Goal: Task Accomplishment & Management: Manage account settings

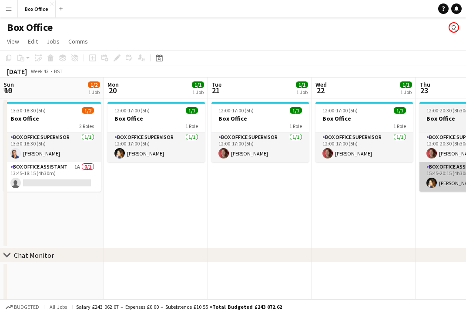
scroll to position [20, 0]
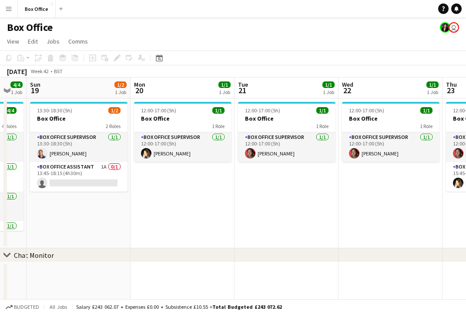
drag, startPoint x: 164, startPoint y: 212, endPoint x: 265, endPoint y: 215, distance: 100.5
click at [330, 215] on app-calendar-viewport "Fri 17 2/2 1 Job Sat 18 4/4 1 Job Sun 19 1/2 1 Job Mon 20 1/1 1 Job Tue 21 1/1 …" at bounding box center [233, 210] width 466 height 266
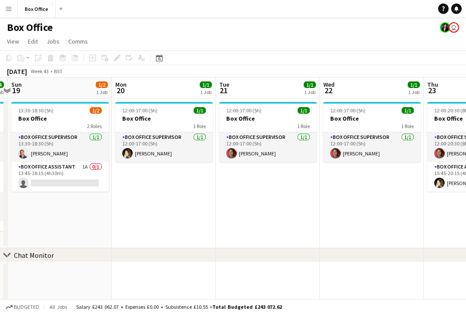
drag, startPoint x: 161, startPoint y: 209, endPoint x: 339, endPoint y: 210, distance: 178.4
click at [339, 210] on app-calendar-viewport "Fri 17 2/2 1 Job Sat 18 4/4 1 Job Sun 19 1/2 1 Job Mon 20 1/1 1 Job Tue 21 1/1 …" at bounding box center [233, 210] width 466 height 266
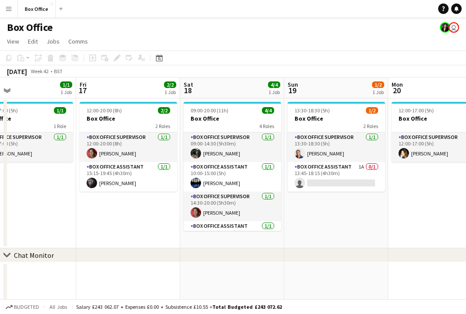
drag, startPoint x: 280, startPoint y: 225, endPoint x: 197, endPoint y: 220, distance: 83.2
click at [315, 224] on app-calendar-viewport "Tue 14 1/1 1 Job Wed 15 2/2 1 Job Thu 16 1/1 1 Job Fri 17 2/2 1 Job Sat 18 4/4 …" at bounding box center [233, 210] width 466 height 266
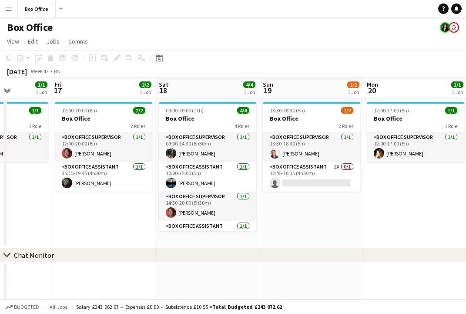
drag, startPoint x: 139, startPoint y: 218, endPoint x: 319, endPoint y: 219, distance: 180.6
click at [320, 219] on app-calendar-viewport "Tue 14 1/1 1 Job Wed 15 2/2 1 Job Thu 16 1/1 1 Job Fri 17 2/2 1 Job Sat 18 4/4 …" at bounding box center [233, 210] width 466 height 266
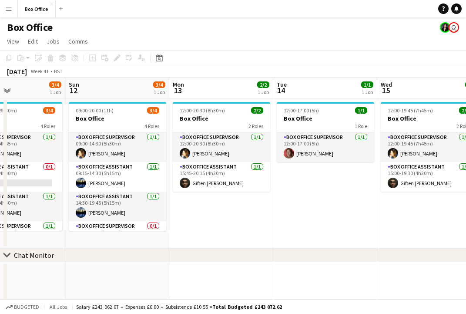
drag, startPoint x: 176, startPoint y: 215, endPoint x: 386, endPoint y: 214, distance: 210.1
click at [386, 214] on app-calendar-viewport "Thu 9 2/2 1 Job Fri 10 2/2 1 Job Sat 11 3/4 1 Job Sun 12 3/4 1 Job Mon 13 2/2 1…" at bounding box center [233, 210] width 466 height 266
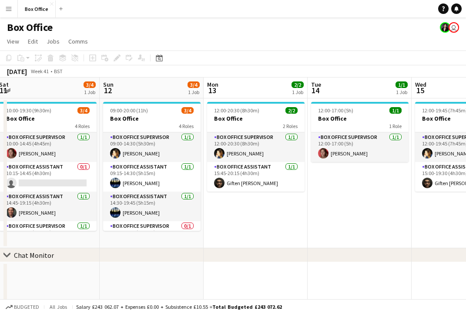
drag, startPoint x: 166, startPoint y: 224, endPoint x: 353, endPoint y: 227, distance: 187.1
click at [353, 227] on app-calendar-viewport "Thu 9 2/2 1 Job Fri 10 2/2 1 Job Sat 11 3/4 1 Job Sun 12 3/4 1 Job Mon 13 2/2 1…" at bounding box center [233, 210] width 466 height 266
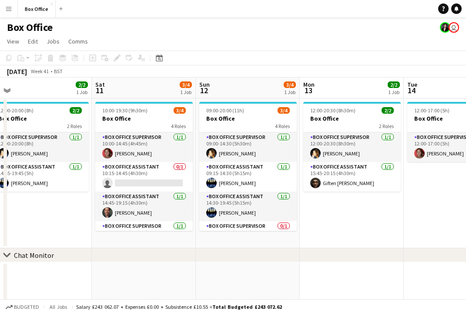
scroll to position [0, 333]
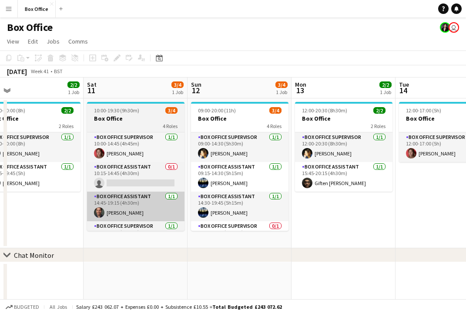
drag, startPoint x: 236, startPoint y: 281, endPoint x: 160, endPoint y: 215, distance: 100.9
click at [147, 270] on app-calendar-viewport "Tue 7 1/1 1 Job Wed 8 1/1 1 Job Thu 9 2/2 1 Job Fri 10 2/2 1 Job Sat 11 3/4 1 J…" at bounding box center [233, 210] width 466 height 266
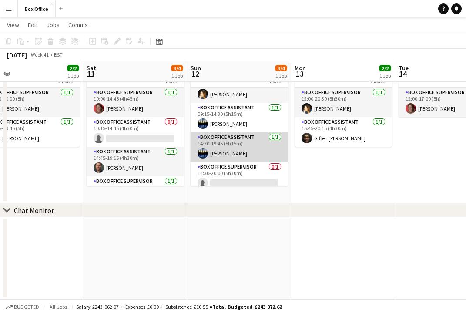
scroll to position [20, 0]
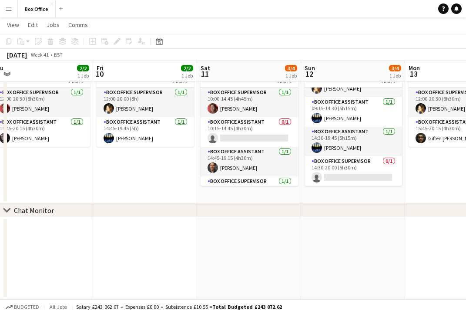
drag, startPoint x: 183, startPoint y: 238, endPoint x: 249, endPoint y: 239, distance: 66.6
click at [249, 239] on app-calendar-viewport "Tue 7 1/1 1 Job Wed 8 1/1 1 Job Thu 9 2/2 1 Job Fri 10 2/2 1 Job Sat 11 3/4 1 J…" at bounding box center [233, 144] width 466 height 309
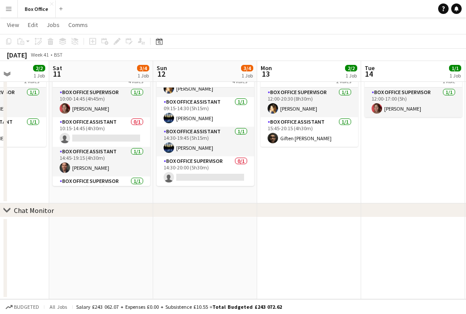
drag, startPoint x: 237, startPoint y: 250, endPoint x: 88, endPoint y: 245, distance: 148.4
click at [88, 245] on app-calendar-viewport "Tue 7 1/1 1 Job Wed 8 1/1 1 Job Thu 9 2/2 1 Job Fri 10 2/2 1 Job Sat 11 3/4 1 J…" at bounding box center [233, 144] width 466 height 309
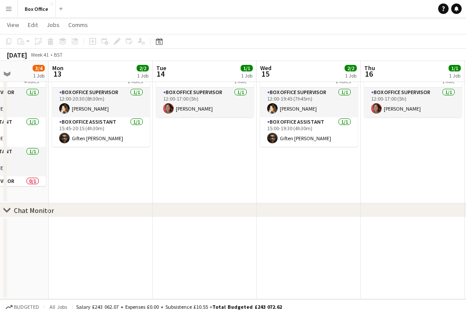
scroll to position [0, 282]
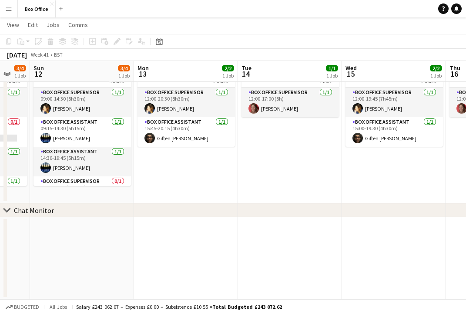
drag, startPoint x: 294, startPoint y: 165, endPoint x: 171, endPoint y: 151, distance: 123.5
click at [171, 151] on app-calendar-viewport "Thu 9 2/2 1 Job Fri 10 2/2 1 Job Sat 11 3/4 1 Job Sun 12 3/4 1 Job Mon 13 2/2 1…" at bounding box center [233, 144] width 466 height 309
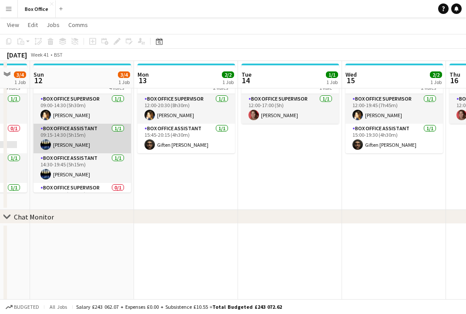
scroll to position [0, 0]
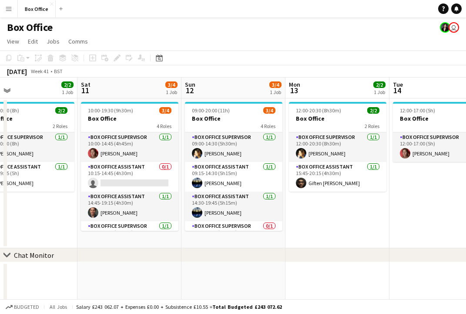
drag, startPoint x: 224, startPoint y: 227, endPoint x: 367, endPoint y: 227, distance: 143.1
click at [369, 228] on app-calendar-viewport "Wed 8 1/1 1 Job Thu 9 2/2 1 Job Fri 10 2/2 1 Job Sat 11 3/4 1 Job Sun 12 3/4 1 …" at bounding box center [233, 210] width 466 height 266
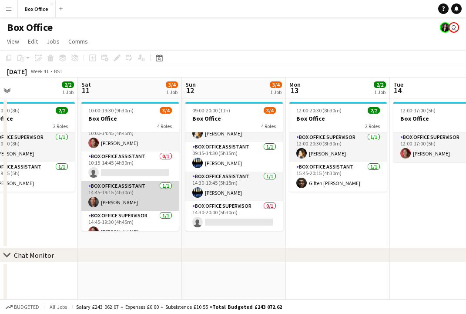
scroll to position [20, 0]
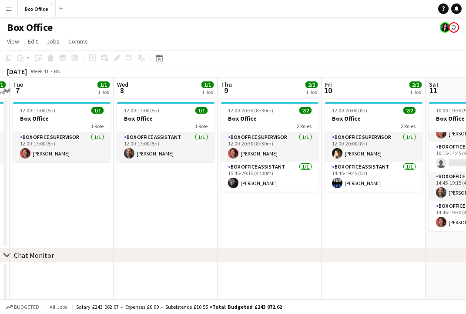
drag, startPoint x: 36, startPoint y: 227, endPoint x: 314, endPoint y: 215, distance: 278.3
click at [314, 215] on app-calendar-viewport "Sun 5 2/2 1 Job Mon 6 1/1 1 Job Tue 7 1/1 1 Job Wed 8 1/1 1 Job Thu 9 2/2 1 Job…" at bounding box center [233, 210] width 466 height 266
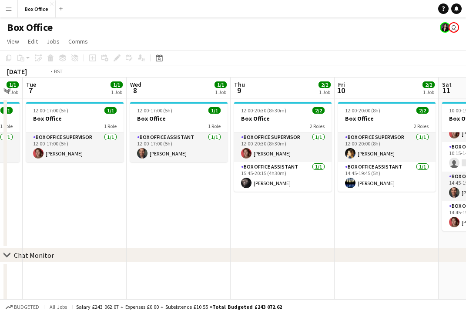
drag, startPoint x: 155, startPoint y: 214, endPoint x: 329, endPoint y: 206, distance: 174.2
click at [343, 206] on app-calendar-viewport "Sun 5 2/2 1 Job Mon 6 1/1 1 Job Tue 7 1/1 1 Job Wed 8 1/1 1 Job Thu 9 2/2 1 Job…" at bounding box center [233, 210] width 466 height 266
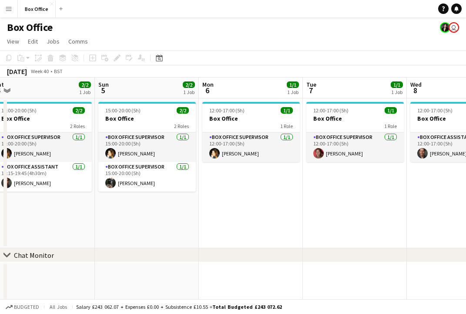
drag, startPoint x: 322, startPoint y: 210, endPoint x: 251, endPoint y: 212, distance: 71.4
click at [365, 205] on app-calendar-viewport "Thu 2 1/1 1 Job Fri 3 2/2 1 Job Sat 4 2/2 1 Job Sun 5 2/2 1 Job Mon 6 1/1 1 Job…" at bounding box center [233, 210] width 466 height 266
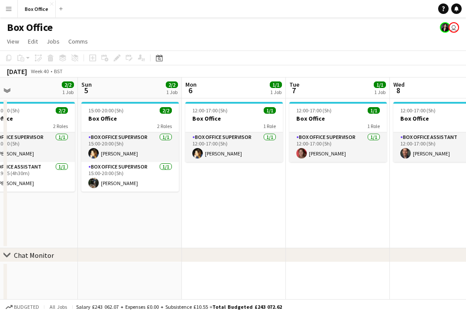
drag, startPoint x: 217, startPoint y: 218, endPoint x: 382, endPoint y: 206, distance: 165.7
click at [396, 203] on app-calendar-viewport "Thu 2 1/1 1 Job Fri 3 2/2 1 Job Sat 4 2/2 1 Job Sun 5 2/2 1 Job Mon 6 1/1 1 Job…" at bounding box center [233, 210] width 466 height 266
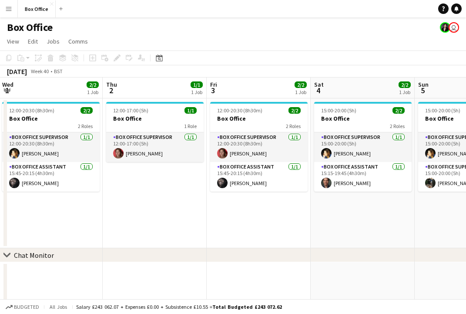
drag, startPoint x: 341, startPoint y: 212, endPoint x: 363, endPoint y: 211, distance: 22.2
click at [363, 211] on app-calendar-viewport "Mon 29 1/1 1 Job Tue 30 1/1 1 Job Wed 1 2/2 1 Job Thu 2 1/1 1 Job Fri 3 2/2 1 J…" at bounding box center [233, 210] width 466 height 266
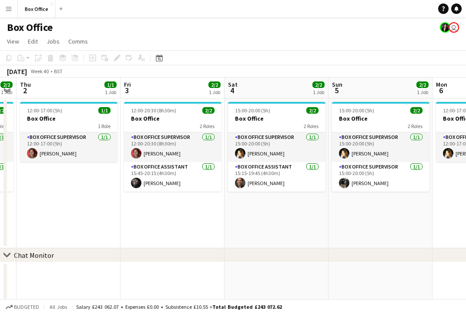
drag, startPoint x: 198, startPoint y: 216, endPoint x: 28, endPoint y: 208, distance: 170.7
click at [28, 208] on app-calendar-viewport "Mon 29 1/1 1 Job Tue 30 1/1 1 Job Wed 1 2/2 1 Job Thu 2 1/1 1 Job Fri 3 2/2 1 J…" at bounding box center [233, 210] width 466 height 266
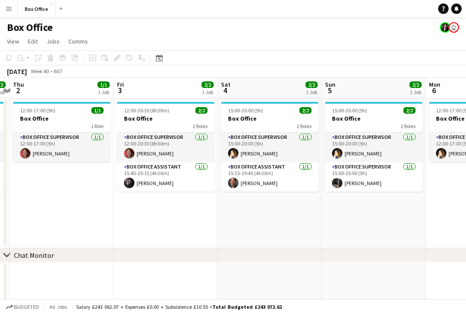
drag, startPoint x: 333, startPoint y: 225, endPoint x: 146, endPoint y: 219, distance: 187.6
click at [146, 219] on app-calendar-viewport "Mon 29 1/1 1 Job Tue 30 1/1 1 Job Wed 1 2/2 1 Job Thu 2 1/1 1 Job Fri 3 2/2 1 J…" at bounding box center [233, 210] width 466 height 266
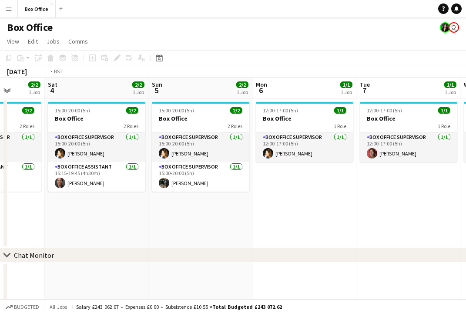
drag, startPoint x: 338, startPoint y: 211, endPoint x: 44, endPoint y: 207, distance: 295.0
click at [44, 207] on app-calendar-viewport "Wed 1 2/2 1 Job Thu 2 1/1 1 Job Fri 3 2/2 1 Job Sat 4 2/2 1 Job Sun 5 2/2 1 Job…" at bounding box center [233, 210] width 466 height 266
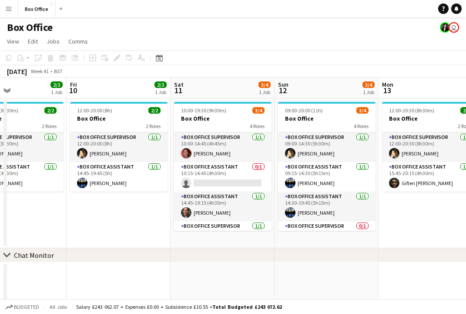
drag, startPoint x: 156, startPoint y: 203, endPoint x: 22, endPoint y: 199, distance: 134.5
click at [21, 199] on app-calendar-viewport "Tue 7 1/1 1 Job Wed 8 1/1 1 Job Thu 9 2/2 1 Job Fri 10 2/2 1 Job Sat 11 3/4 1 J…" at bounding box center [233, 210] width 466 height 266
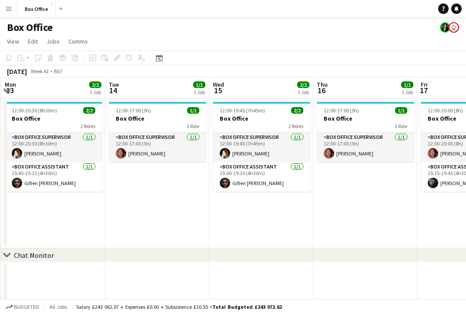
drag, startPoint x: 412, startPoint y: 208, endPoint x: 102, endPoint y: 235, distance: 310.9
click at [85, 244] on app-calendar-viewport "Fri 10 2/2 1 Job Sat 11 3/4 1 Job Sun 12 3/4 1 Job Mon 13 2/2 1 Job Tue 14 1/1 …" at bounding box center [233, 210] width 466 height 266
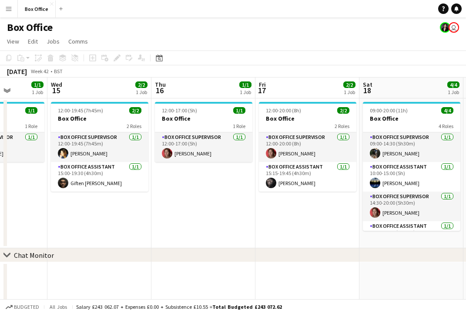
scroll to position [0, 349]
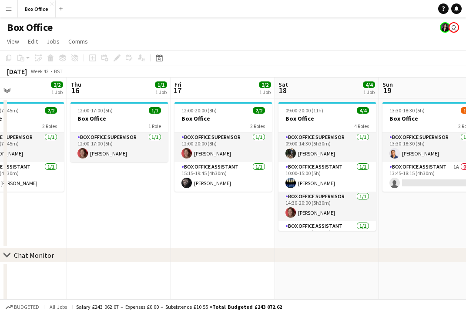
drag, startPoint x: 300, startPoint y: 240, endPoint x: 131, endPoint y: 208, distance: 172.2
click at [54, 224] on app-calendar-viewport "Sun 12 3/4 1 Job Mon 13 2/2 1 Job Tue 14 1/1 1 Job Wed 15 2/2 1 Job Thu 16 1/1 …" at bounding box center [233, 210] width 466 height 266
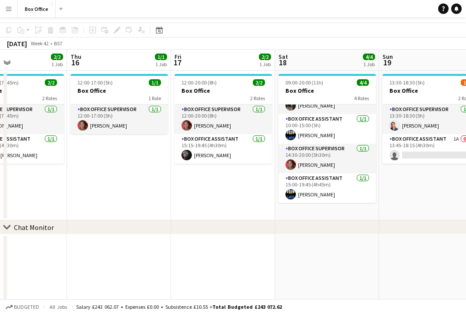
scroll to position [44, 0]
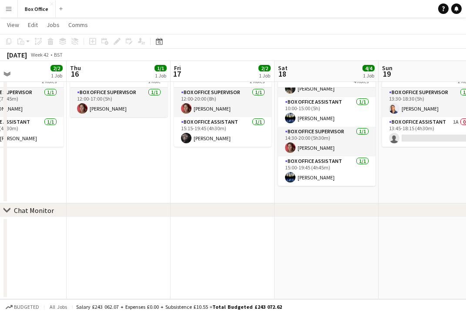
click at [404, 260] on app-date-cell at bounding box center [431, 258] width 104 height 82
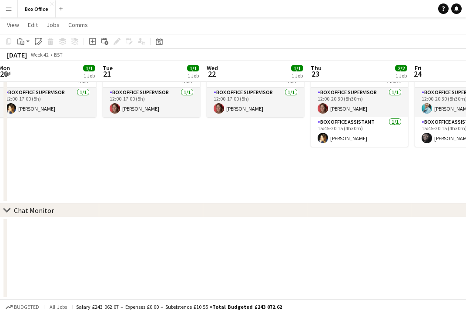
drag, startPoint x: 432, startPoint y: 191, endPoint x: 57, endPoint y: 193, distance: 375.0
click at [54, 196] on app-calendar-viewport "Thu 16 1/1 1 Job Fri 17 2/2 1 Job Sat 18 4/4 1 Job Sun 19 1/2 1 Job Mon 20 1/1 …" at bounding box center [233, 144] width 466 height 309
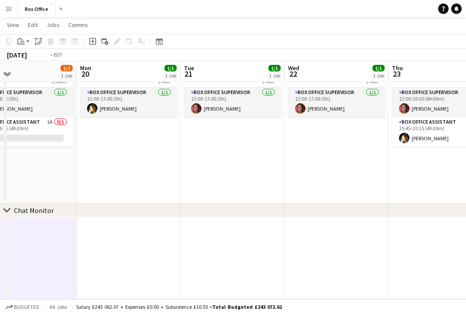
drag, startPoint x: 344, startPoint y: 185, endPoint x: 60, endPoint y: 188, distance: 284.1
click at [50, 190] on app-calendar-viewport "Thu 16 1/1 1 Job Fri 17 2/2 1 Job Sat 18 4/4 1 Job Sun 19 1/2 1 Job Mon 20 1/1 …" at bounding box center [233, 144] width 466 height 309
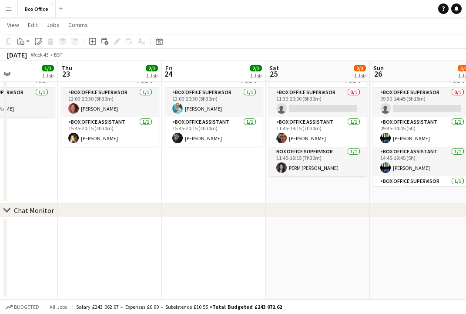
drag, startPoint x: 386, startPoint y: 202, endPoint x: 113, endPoint y: 183, distance: 273.9
click at [113, 183] on app-calendar-viewport "Sun 19 1/2 1 Job Mon 20 1/1 1 Job Tue 21 1/1 1 Job Wed 22 1/1 1 Job Thu 23 2/2 …" at bounding box center [233, 144] width 466 height 309
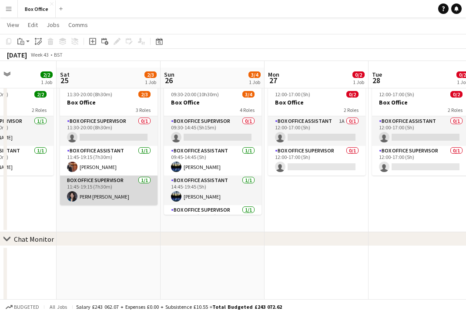
scroll to position [0, 0]
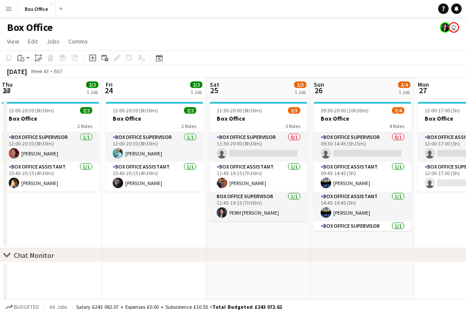
drag, startPoint x: 71, startPoint y: 218, endPoint x: 192, endPoint y: 232, distance: 121.7
click at [192, 232] on app-calendar-viewport "Tue 21 1/1 1 Job Wed 22 1/1 1 Job Thu 23 2/2 1 Job Fri 24 2/2 1 Job Sat 25 2/3 …" at bounding box center [233, 210] width 466 height 266
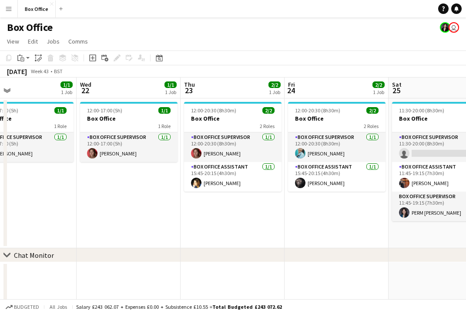
drag, startPoint x: 104, startPoint y: 219, endPoint x: 316, endPoint y: 222, distance: 212.3
click at [316, 222] on app-calendar-viewport "Sun 19 1/2 1 Job Mon 20 1/1 1 Job Tue 21 1/1 1 Job Wed 22 1/1 1 Job Thu 23 2/2 …" at bounding box center [233, 210] width 466 height 266
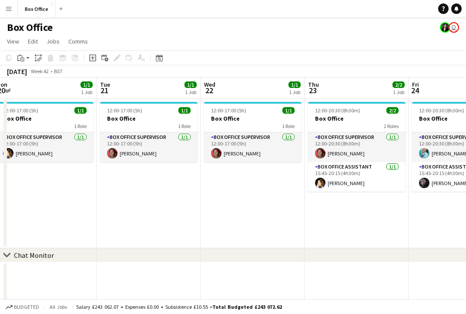
drag, startPoint x: 242, startPoint y: 218, endPoint x: 371, endPoint y: 218, distance: 129.2
click at [382, 218] on app-calendar-viewport "Sat 18 4/4 1 Job Sun 19 1/2 1 Job Mon 20 1/1 1 Job Tue 21 1/1 1 Job Wed 22 1/1 …" at bounding box center [233, 210] width 466 height 266
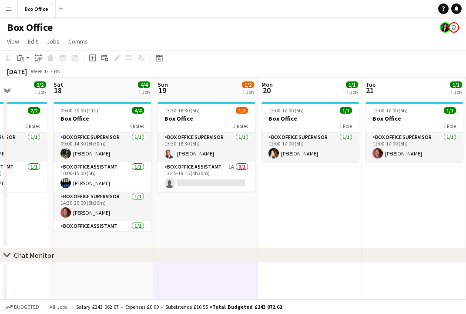
drag, startPoint x: 186, startPoint y: 221, endPoint x: 400, endPoint y: 213, distance: 214.6
click at [400, 213] on app-calendar-viewport "Wed 15 2/2 1 Job Thu 16 1/1 1 Job Fri 17 2/2 1 Job Sat 18 4/4 1 Job Sun 19 1/2 …" at bounding box center [233, 210] width 466 height 266
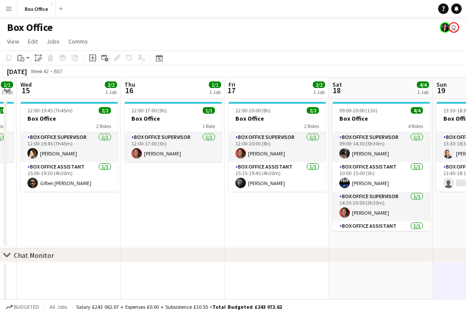
drag, startPoint x: 112, startPoint y: 229, endPoint x: 279, endPoint y: 221, distance: 166.8
click at [312, 226] on app-calendar-viewport "Mon 13 2/2 1 Job Tue 14 1/1 1 Job Wed 15 2/2 1 Job Thu 16 1/1 1 Job Fri 17 2/2 …" at bounding box center [233, 210] width 466 height 266
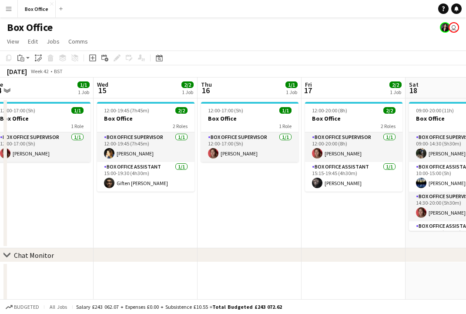
drag
click at [355, 205] on app-calendar-viewport "Sun 12 3/4 1 Job Mon 13 2/2 1 Job Tue 14 1/1 1 Job Wed 15 2/2 1 Job Thu 16 1/1 …" at bounding box center [233, 210] width 466 height 266
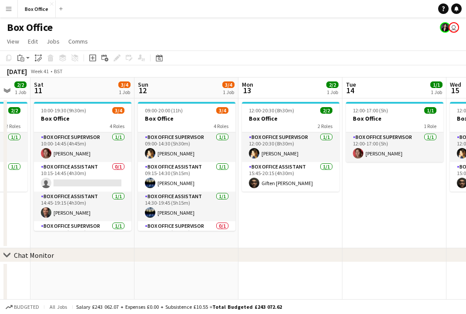
click at [415, 217] on app-calendar-viewport "Thu 9 2/2 1 Job Fri 10 2/2 1 Job Sat 11 3/4 1 Job Sun 12 3/4 1 Job Mon 13 2/2 1…" at bounding box center [233, 210] width 466 height 266
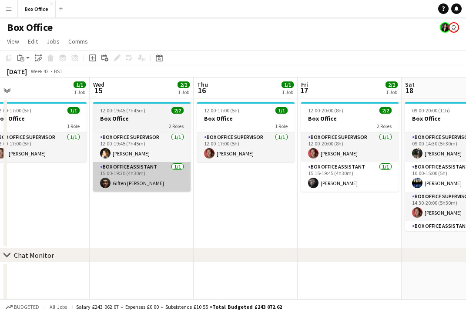
click at [0, 192] on html "Menu Boards Boards Boards All jobs Status Workforce Workforce My Workforce Recr…" at bounding box center [233, 179] width 466 height 358
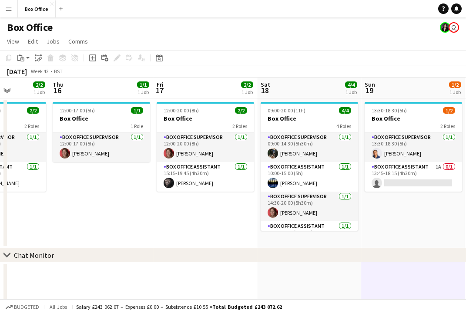
click at [372, 199] on app-calendar-viewport "Mon 13 2/2 1 Job Tue 14 1/1 1 Job Wed 15 2/2 1 Job Thu 16 1/1 1 Job Fri 17 2/2 …" at bounding box center [233, 210] width 466 height 266
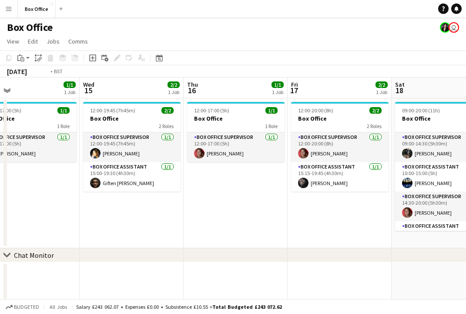
click at [372, 211] on app-calendar-viewport "Sun 12 3/4 1 Job Mon 13 2/2 1 Job Tue 14 1/1 1 Job Wed 15 2/2 1 Job Thu 16 1/1 …" at bounding box center [233, 210] width 466 height 266
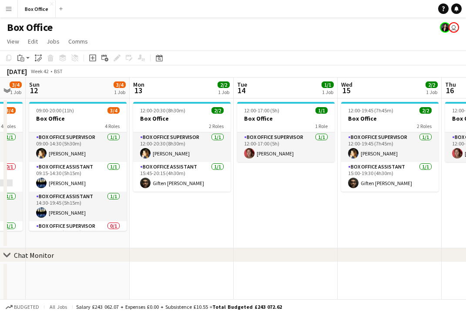
click at [352, 245] on app-calendar-viewport "Fri 10 2/2 1 Job Sat 11 3/4 1 Job Sun 12 3/4 1 Job Mon 13 2/2 1 Job Tue 14 1/1 …" at bounding box center [233, 210] width 466 height 266
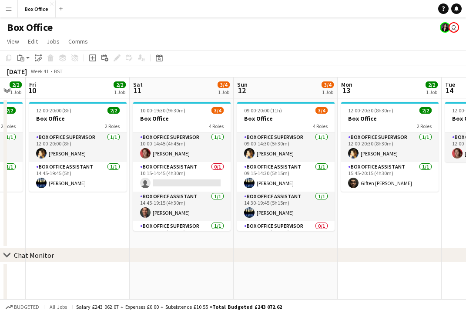
scroll to position [0, 275]
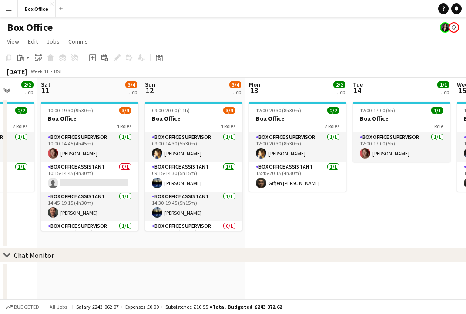
click at [334, 247] on div "chevron-right Chat Monitor Wed 8 1/1 1 Job Thu 9 2/2 1 Job Fri 10 2/2 1 Job Sat…" at bounding box center [233, 210] width 466 height 266
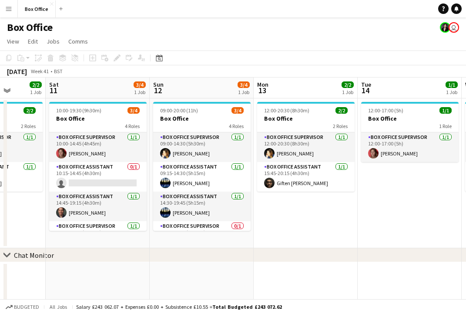
click at [66, 244] on app-calendar-viewport "Wed 8 1/1 1 Job Thu 9 2/2 1 Job Fri 10 2/2 1 Job Sat 11 3/4 1 Job Sun 12 3/4 1 …" at bounding box center [233, 210] width 466 height 266
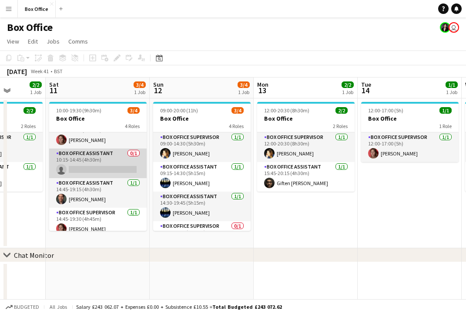
scroll to position [0, 0]
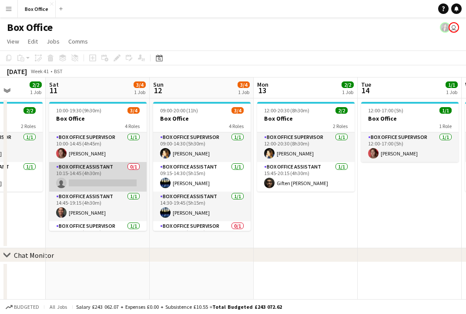
click at [113, 167] on app-card-role "Box Office Assistant 0/1 10:15-14:45 (4h30m) single-neutral-actions" at bounding box center [97, 177] width 97 height 30
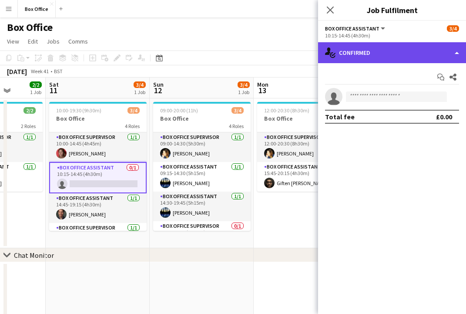
click at [406, 53] on div "single-neutral-actions-check-2 Confirmed" at bounding box center [392, 52] width 148 height 21
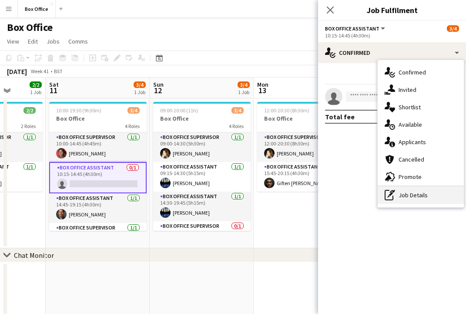
click at [411, 196] on div "pen-write Job Details" at bounding box center [421, 194] width 86 height 17
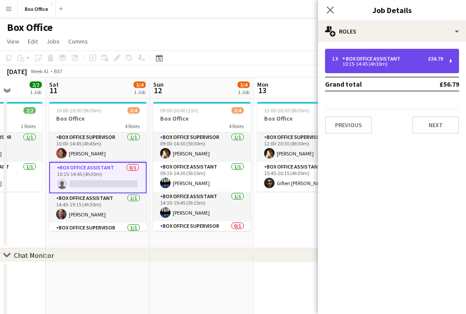
click at [374, 60] on div "Box Office Assistant" at bounding box center [372, 59] width 61 height 6
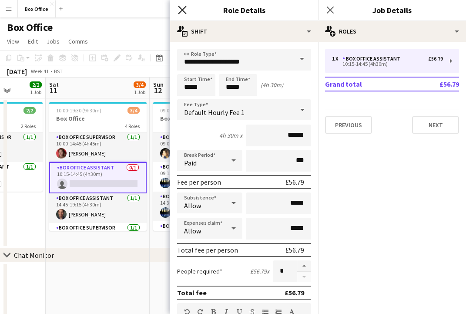
click at [181, 10] on icon "Close pop-in" at bounding box center [182, 10] width 8 height 8
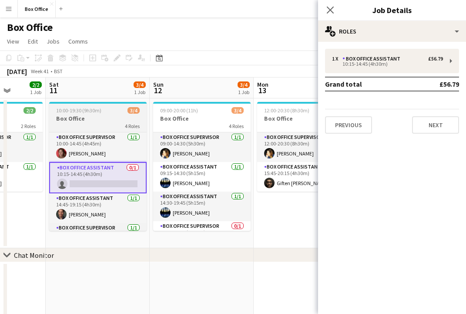
click at [101, 117] on h3 "Box Office" at bounding box center [97, 118] width 97 height 8
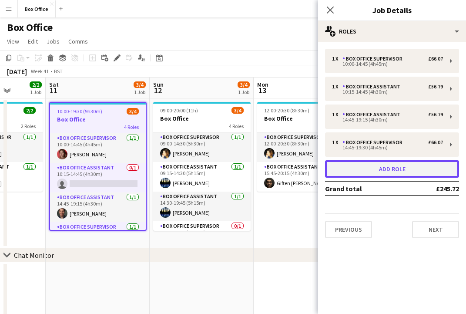
click at [389, 165] on button "Add role" at bounding box center [392, 168] width 134 height 17
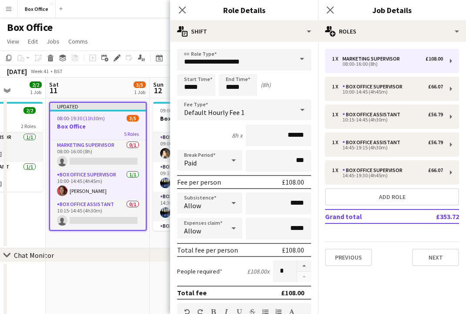
click at [298, 56] on span at bounding box center [302, 59] width 18 height 21
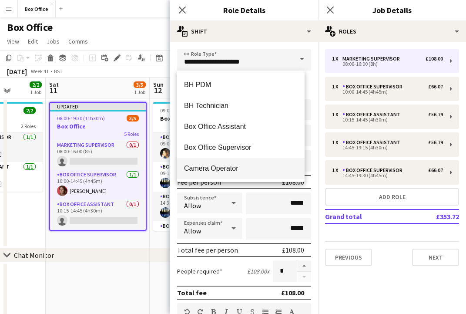
scroll to position [348, 0]
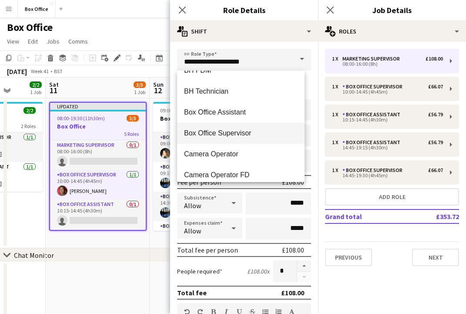
click at [224, 136] on span "Box Office Supervisor" at bounding box center [241, 133] width 114 height 8
type input "**********"
type input "******"
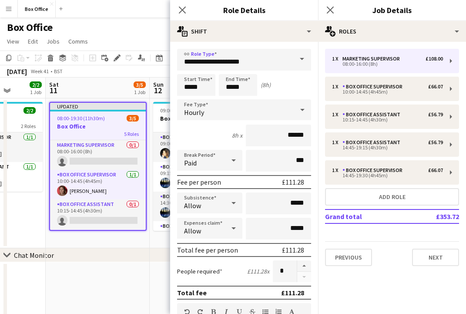
click at [257, 108] on div "Hourly" at bounding box center [235, 109] width 117 height 21
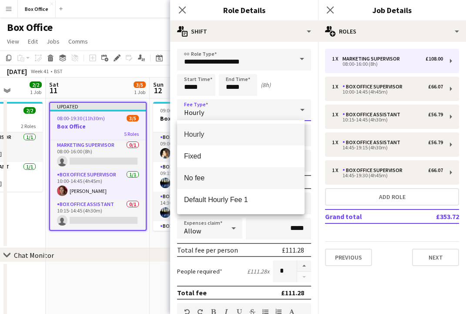
click at [225, 178] on span "No fee" at bounding box center [241, 178] width 114 height 8
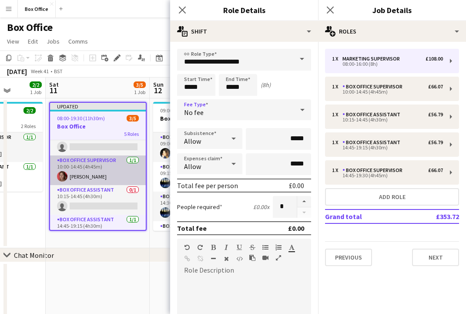
scroll to position [0, 0]
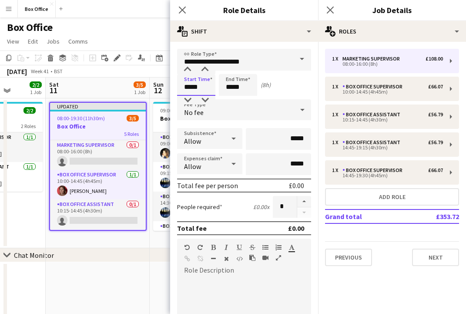
drag, startPoint x: 207, startPoint y: 88, endPoint x: 154, endPoint y: 89, distance: 53.1
click at [154, 89] on body "Menu Boards Boards Boards All jobs Status Workforce Workforce My Workforce Recr…" at bounding box center [233, 179] width 466 height 358
type input "*****"
drag, startPoint x: 244, startPoint y: 89, endPoint x: 203, endPoint y: 87, distance: 41.0
click at [203, 87] on div "Start Time ***** End Time ***** (5h 45m)" at bounding box center [244, 85] width 134 height 22
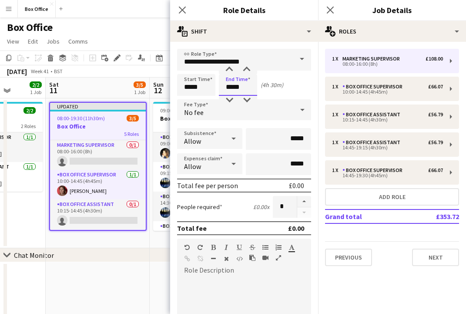
type input "*****"
drag, startPoint x: 201, startPoint y: 89, endPoint x: 152, endPoint y: 87, distance: 48.8
click at [152, 87] on body "Menu Boards Boards Boards All jobs Status Workforce Workforce My Workforce Recr…" at bounding box center [233, 179] width 466 height 358
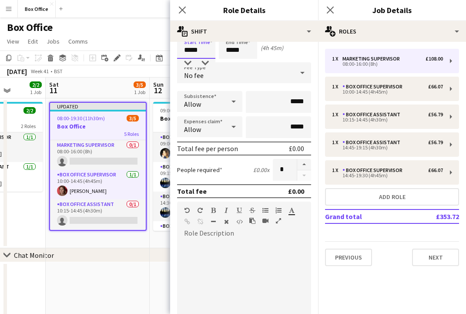
scroll to position [87, 0]
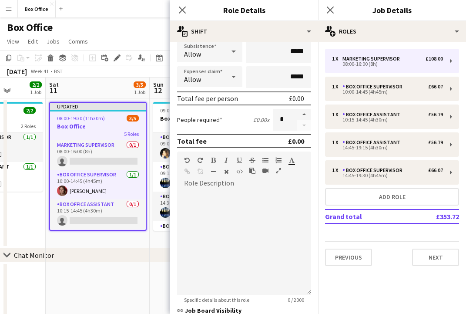
type input "*****"
click at [251, 233] on div at bounding box center [244, 242] width 134 height 104
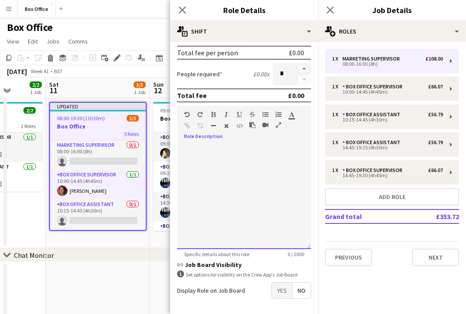
scroll to position [167, 0]
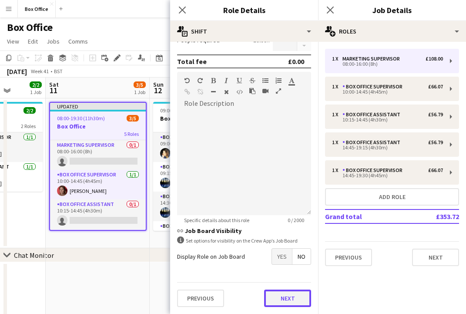
click at [282, 292] on button "Next" at bounding box center [287, 297] width 47 height 17
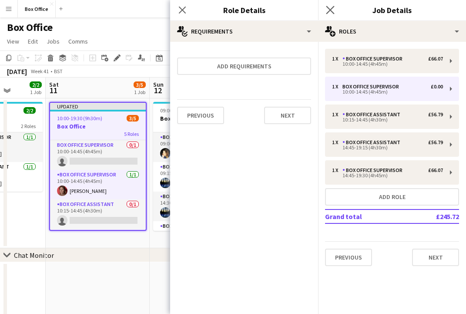
click at [335, 9] on app-icon "Close pop-in" at bounding box center [330, 10] width 13 height 13
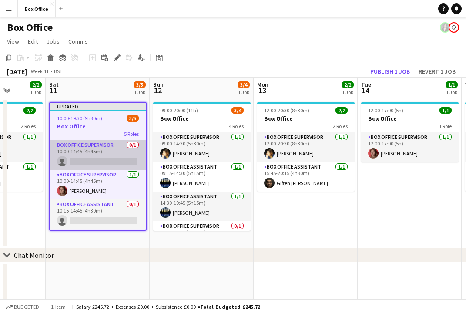
click at [91, 148] on app-card-role "Box Office Supervisor 0/1 10:00-14:45 (4h45m) single-neutral-actions" at bounding box center [98, 155] width 96 height 30
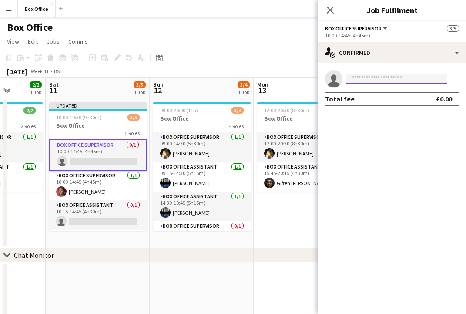
click at [369, 77] on input at bounding box center [396, 79] width 101 height 10
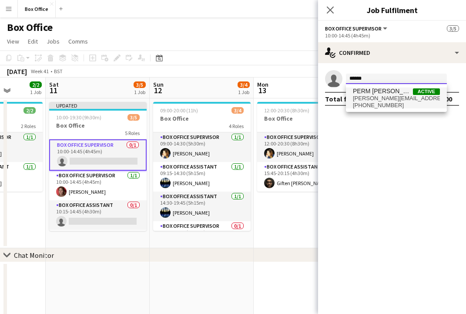
type input "******"
click at [384, 104] on span "[PHONE_NUMBER]" at bounding box center [396, 105] width 87 height 7
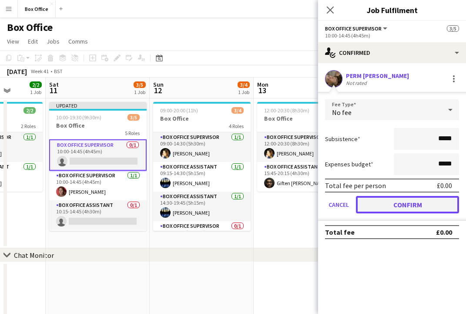
click at [392, 208] on button "Confirm" at bounding box center [407, 204] width 103 height 17
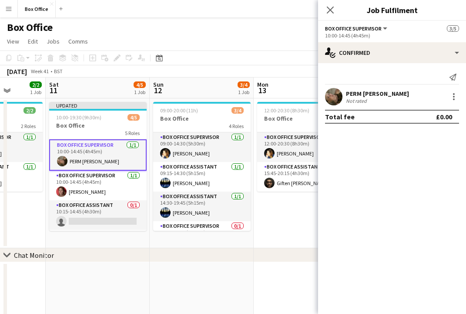
click at [314, 214] on app-date-cell "12:00-20:30 (8h30m) 2/2 Box Office 2 Roles Box Office Supervisor [DATE] 12:00-2…" at bounding box center [306, 173] width 104 height 150
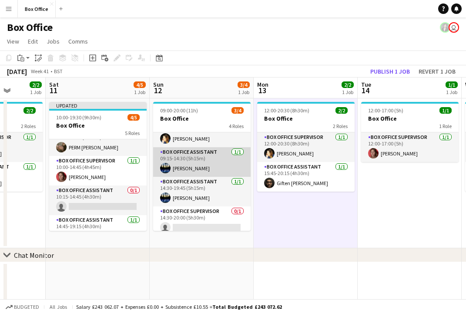
scroll to position [20, 0]
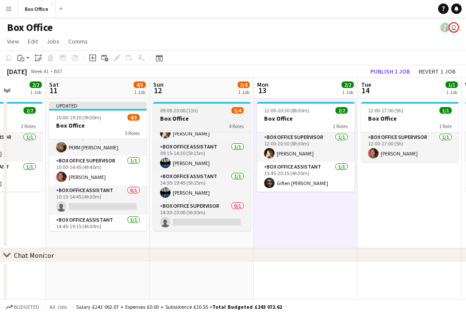
click at [197, 117] on h3 "Box Office" at bounding box center [201, 118] width 97 height 8
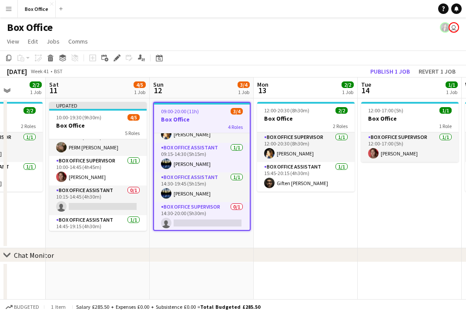
click at [184, 124] on div "4 Roles" at bounding box center [202, 126] width 96 height 7
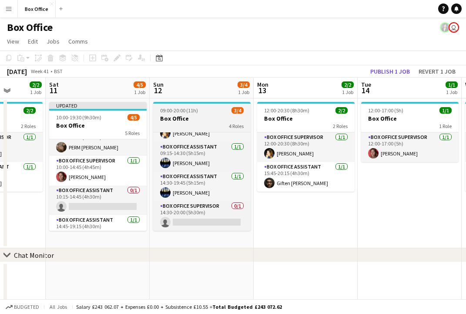
click at [204, 118] on h3 "Box Office" at bounding box center [201, 118] width 97 height 8
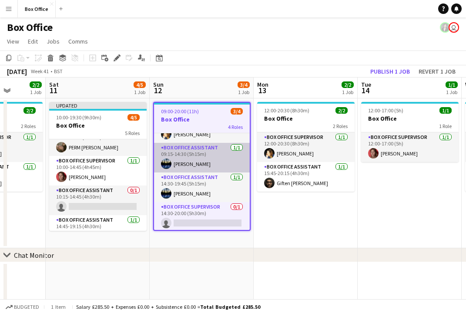
drag, startPoint x: 204, startPoint y: 118, endPoint x: 174, endPoint y: 168, distance: 58.7
click at [174, 173] on app-card-role "Box Office Assistant [DATE] 14:30-19:45 (5h15m) [PERSON_NAME]" at bounding box center [202, 187] width 96 height 30
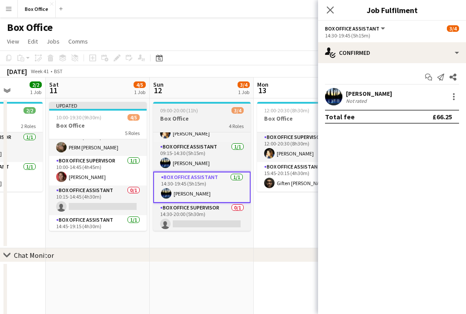
click at [208, 123] on div "4 Roles" at bounding box center [201, 125] width 97 height 7
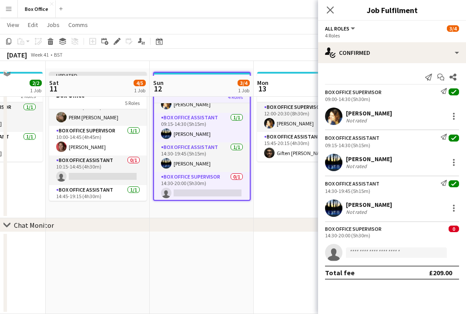
scroll to position [44, 0]
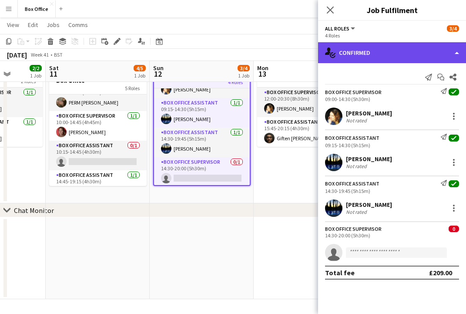
click at [425, 51] on div "single-neutral-actions-check-2 Confirmed" at bounding box center [392, 52] width 148 height 21
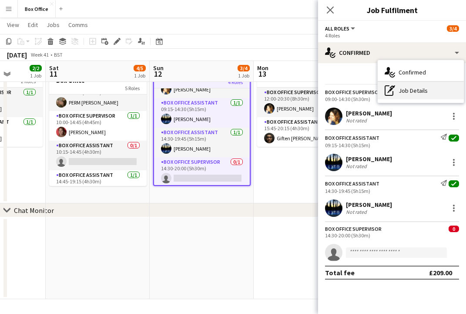
click at [412, 90] on div "pen-write Job Details" at bounding box center [421, 90] width 86 height 17
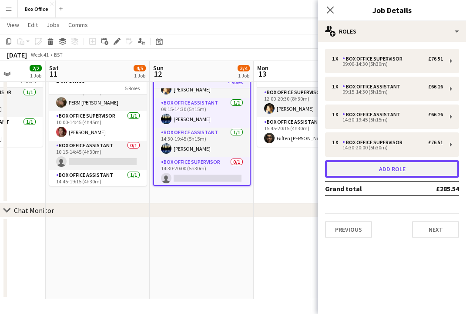
click at [390, 175] on button "Add role" at bounding box center [392, 168] width 134 height 17
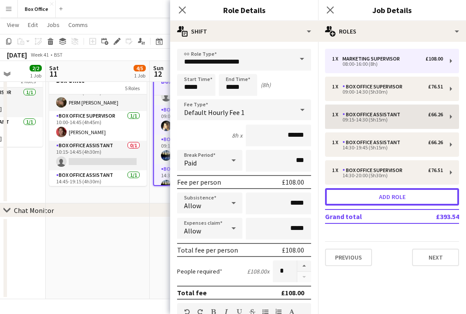
scroll to position [50, 0]
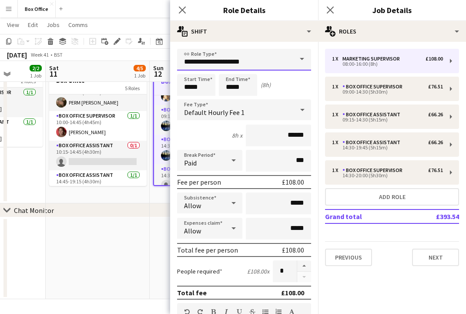
click at [248, 66] on input "**********" at bounding box center [244, 60] width 134 height 22
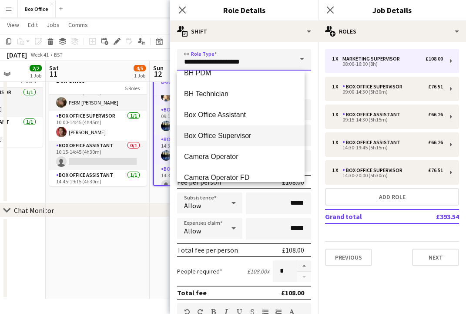
scroll to position [348, 0]
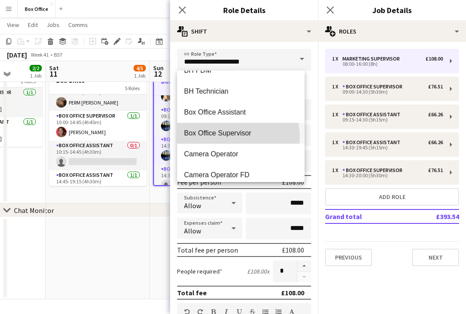
click at [236, 137] on span "Box Office Supervisor" at bounding box center [241, 133] width 114 height 8
type input "**********"
type input "******"
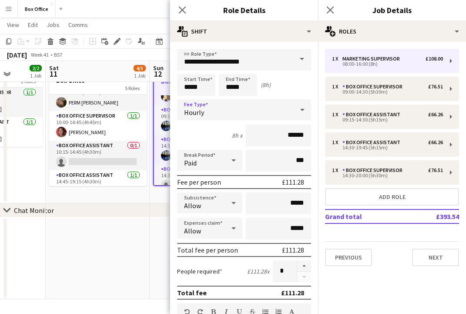
click at [219, 109] on div "Hourly" at bounding box center [235, 109] width 117 height 21
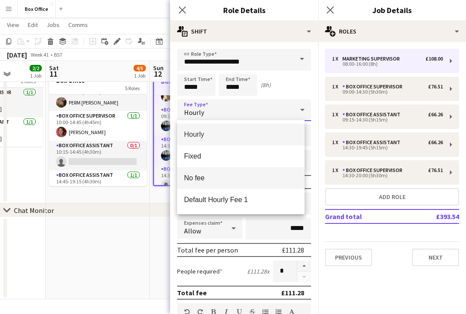
click at [214, 171] on mat-option "No fee" at bounding box center [240, 178] width 127 height 22
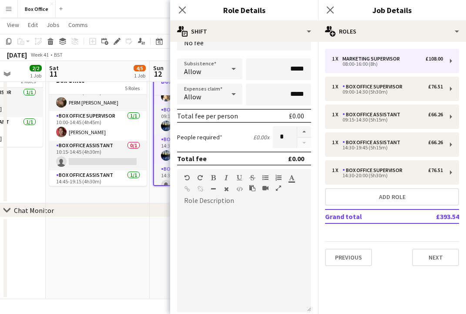
scroll to position [167, 0]
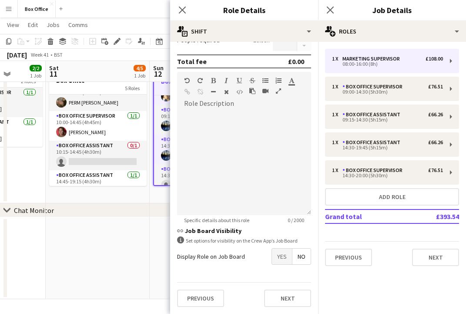
click at [278, 257] on span "Yes" at bounding box center [282, 256] width 20 height 16
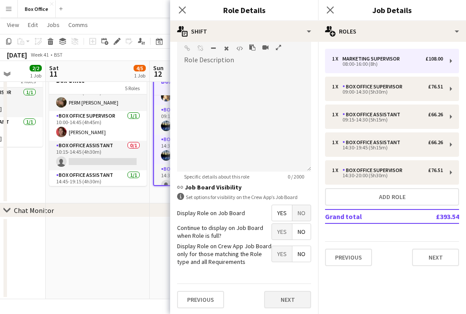
scroll to position [211, 0]
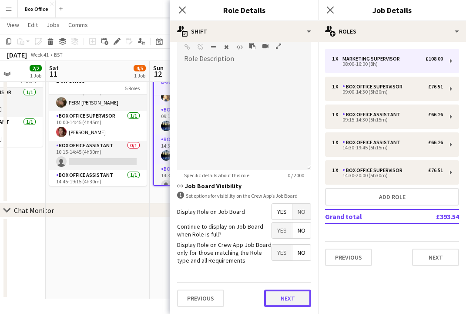
click at [290, 299] on button "Next" at bounding box center [287, 297] width 47 height 17
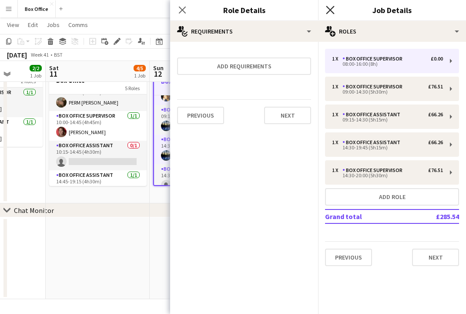
click at [331, 6] on icon "Close pop-in" at bounding box center [330, 10] width 8 height 8
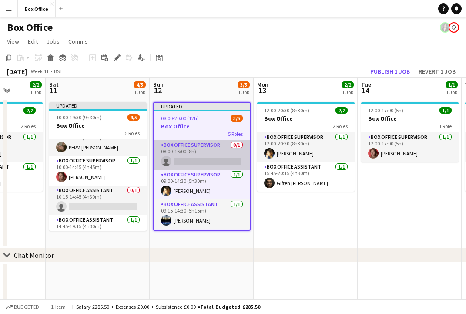
click at [202, 151] on app-card-role "Box Office Supervisor 0/1 08:00-16:00 (8h) single-neutral-actions" at bounding box center [202, 155] width 96 height 30
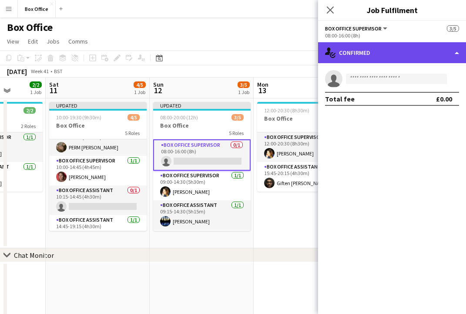
click at [362, 50] on div "single-neutral-actions-check-2 Confirmed" at bounding box center [392, 52] width 148 height 21
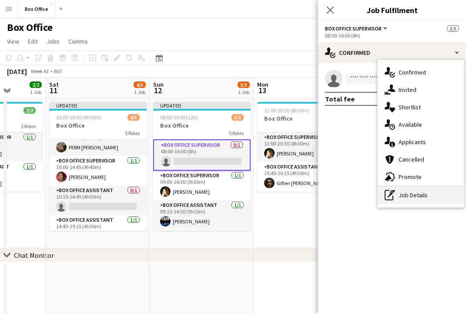
click at [407, 197] on div "pen-write Job Details" at bounding box center [421, 194] width 86 height 17
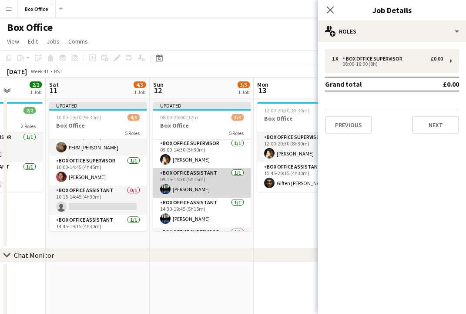
scroll to position [58, 0]
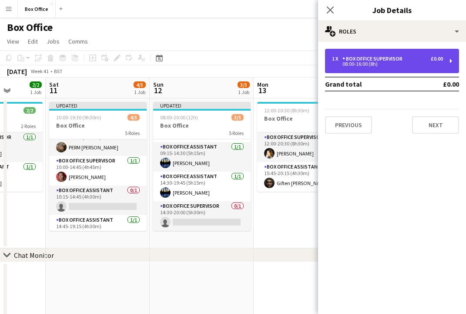
click at [390, 63] on div "08:00-16:00 (8h)" at bounding box center [387, 64] width 111 height 4
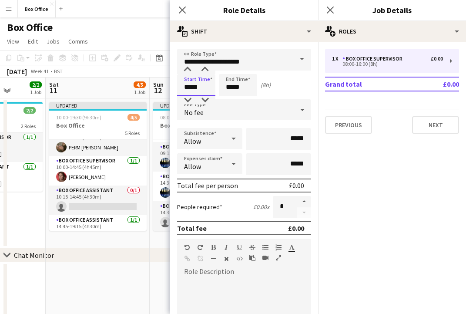
drag, startPoint x: 205, startPoint y: 83, endPoint x: 121, endPoint y: 79, distance: 84.5
click at [121, 79] on body "Menu Boards Boards Boards All jobs Status Workforce Workforce My Workforce Recr…" at bounding box center [233, 179] width 466 height 358
type input "*****"
click at [242, 88] on input "*****" at bounding box center [238, 85] width 38 height 22
drag, startPoint x: 235, startPoint y: 90, endPoint x: 218, endPoint y: 91, distance: 16.6
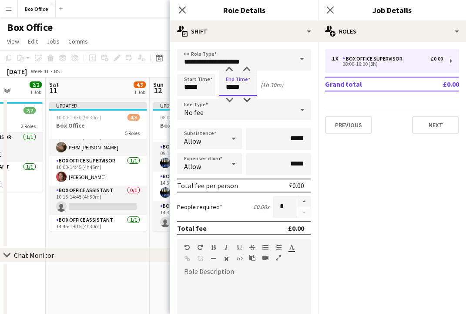
click at [218, 91] on div "Start Time ***** End Time ***** (1h 30m)" at bounding box center [244, 85] width 134 height 22
type input "*****"
drag, startPoint x: 133, startPoint y: 249, endPoint x: 98, endPoint y: 241, distance: 35.6
click at [98, 241] on div "chevron-right Chat Monitor Wed 8 1/1 1 Job Thu 9 2/2 1 Job Fri 10 2/2 1 Job Sat…" at bounding box center [233, 210] width 466 height 266
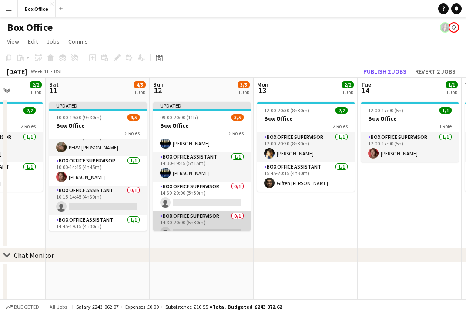
scroll to position [57, 0]
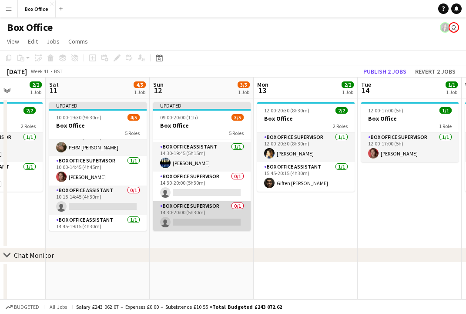
click at [186, 216] on app-card-role "Box Office Supervisor 0/1 14:30-20:00 (5h30m) single-neutral-actions" at bounding box center [201, 216] width 97 height 30
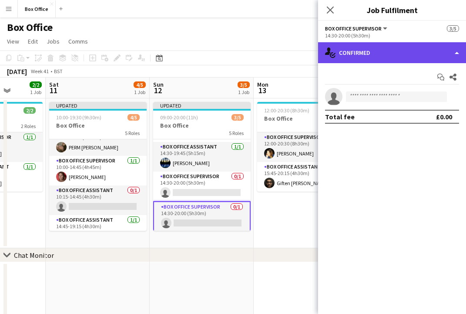
click at [356, 42] on div "single-neutral-actions-check-2 Confirmed" at bounding box center [392, 52] width 148 height 21
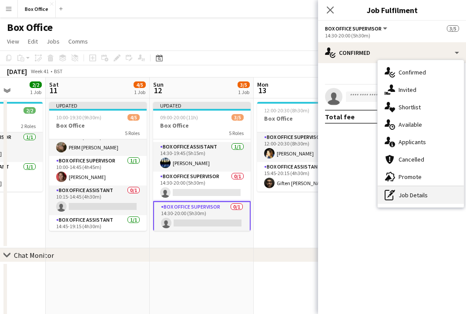
click at [408, 192] on div "pen-write Job Details" at bounding box center [421, 194] width 86 height 17
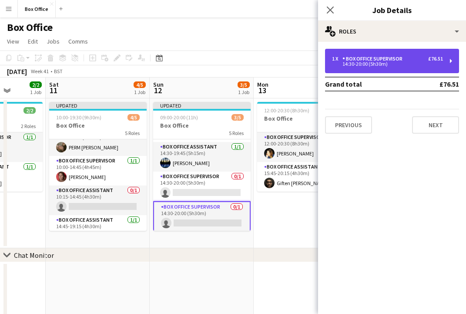
click at [391, 67] on div "1 x Box Office Supervisor £76.51 14:30-20:00 (5h30m)" at bounding box center [392, 61] width 134 height 24
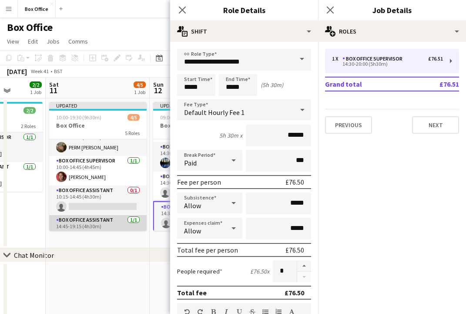
click at [121, 215] on app-card-role "Box Office Assistant [DATE] 14:45-19:15 (4h30m) [PERSON_NAME]" at bounding box center [97, 230] width 97 height 30
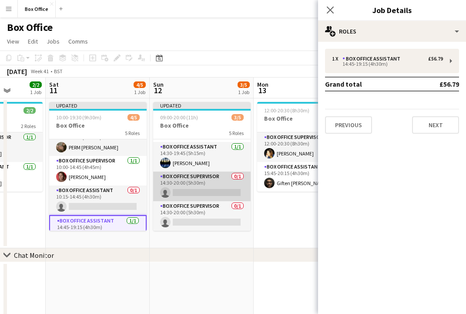
click at [177, 186] on app-card-role "Box Office Supervisor 0/1 14:30-20:00 (5h30m) single-neutral-actions" at bounding box center [201, 186] width 97 height 30
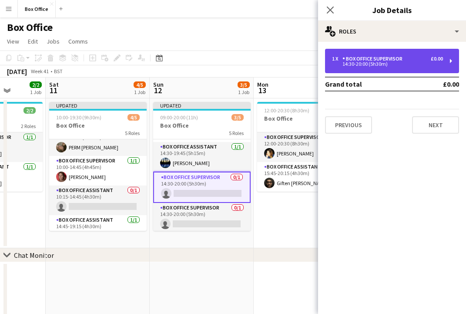
click at [385, 55] on div "1 x Box Office Supervisor £0.00 14:30-20:00 (5h30m)" at bounding box center [392, 61] width 134 height 24
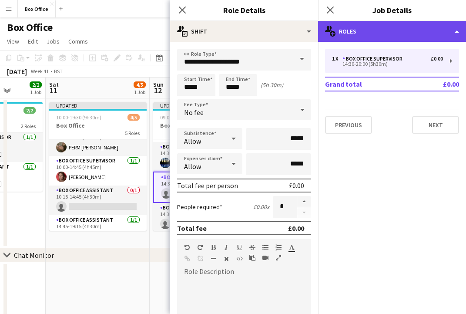
click at [370, 23] on div "multiple-users-add Roles" at bounding box center [392, 31] width 148 height 21
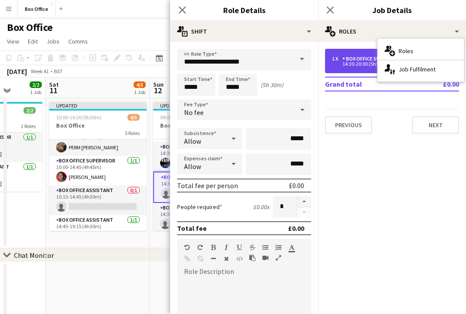
click at [372, 59] on div "Box Office Supervisor" at bounding box center [374, 59] width 64 height 6
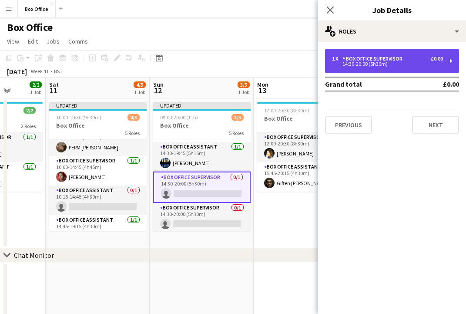
click at [373, 57] on div "Box Office Supervisor" at bounding box center [374, 59] width 64 height 6
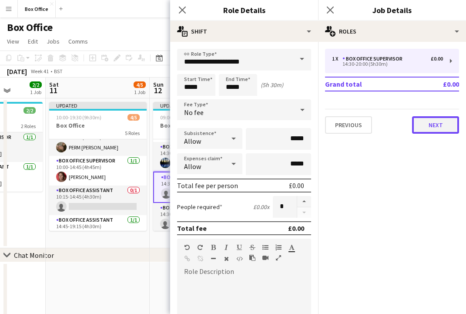
click at [431, 124] on button "Next" at bounding box center [435, 124] width 47 height 17
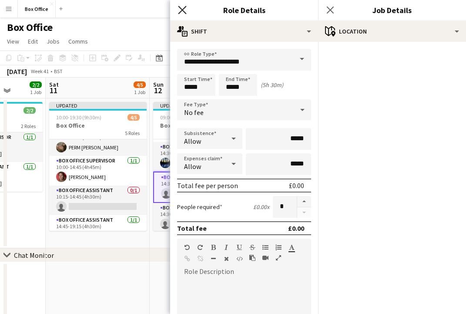
click at [183, 8] on icon "Close pop-in" at bounding box center [182, 10] width 8 height 8
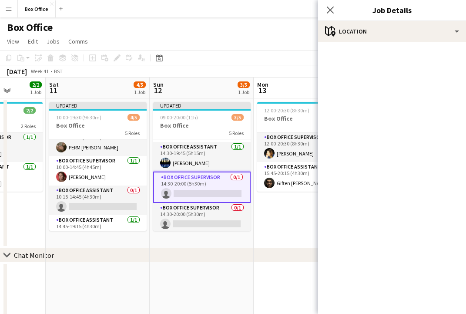
click at [198, 178] on app-card-role "Box Office Supervisor 0/1 14:30-20:00 (5h30m) single-neutral-actions" at bounding box center [201, 186] width 97 height 31
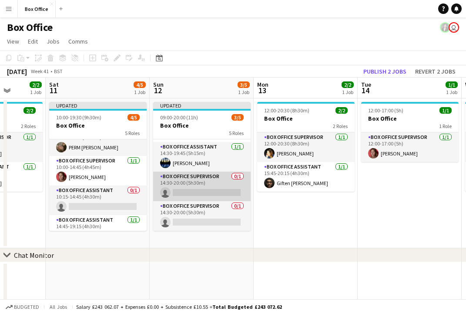
click at [201, 177] on app-card-role "Box Office Supervisor 0/1 14:30-20:00 (5h30m) single-neutral-actions" at bounding box center [201, 186] width 97 height 30
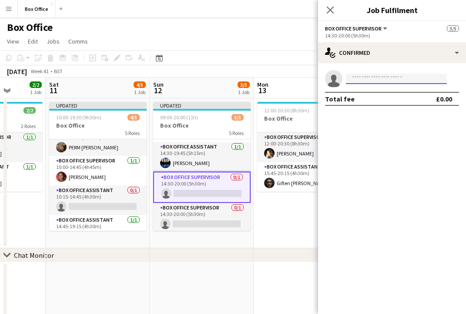
click at [382, 76] on input at bounding box center [396, 79] width 101 height 10
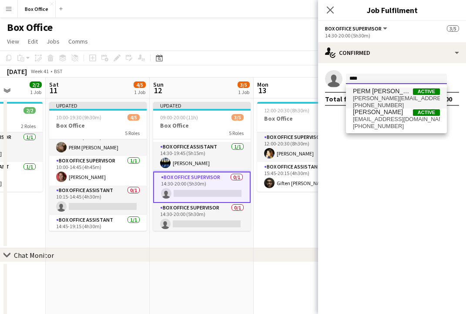
type input "****"
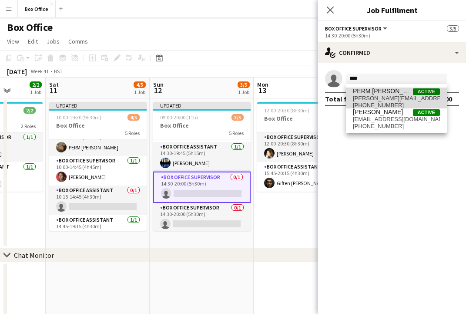
click at [389, 89] on span "PERM [PERSON_NAME]" at bounding box center [383, 90] width 60 height 7
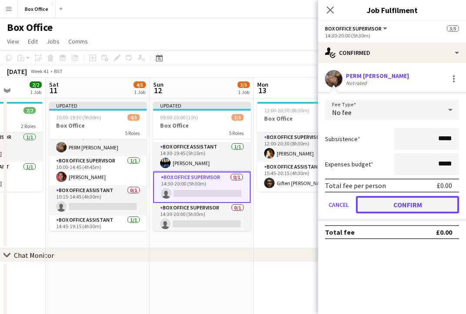
click at [428, 204] on button "Confirm" at bounding box center [407, 204] width 103 height 17
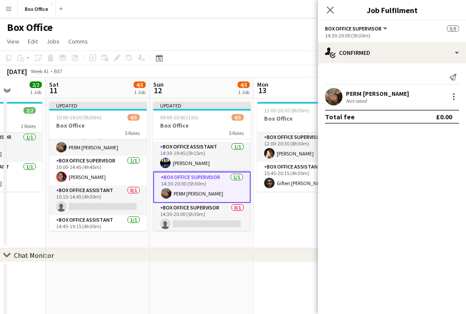
click at [264, 210] on app-date-cell "12:00-20:30 (8h30m) 2/2 Box Office 2 Roles Box Office Supervisor [DATE] 12:00-2…" at bounding box center [306, 173] width 104 height 150
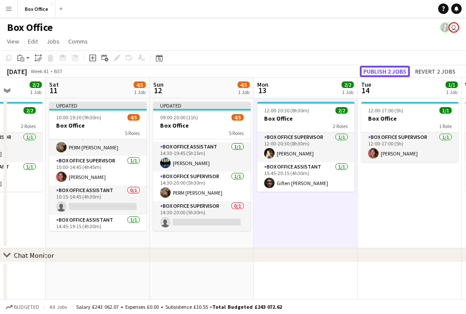
click at [379, 70] on button "Publish 2 jobs" at bounding box center [385, 71] width 50 height 11
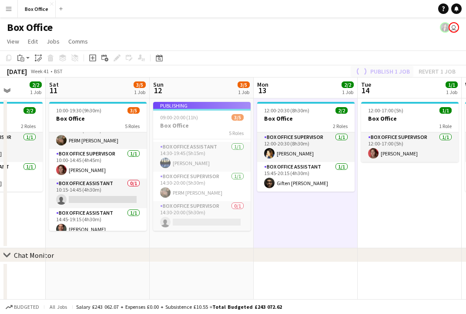
scroll to position [50, 0]
